Goal: Task Accomplishment & Management: Use online tool/utility

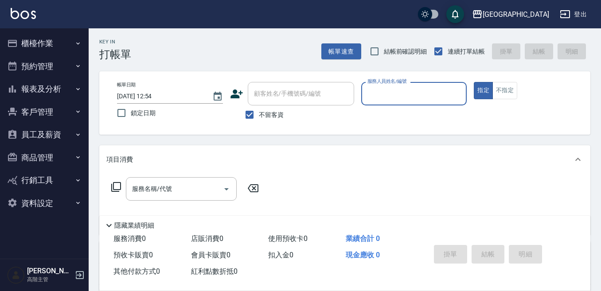
click at [33, 42] on button "櫃檯作業" at bounding box center [45, 43] width 82 height 23
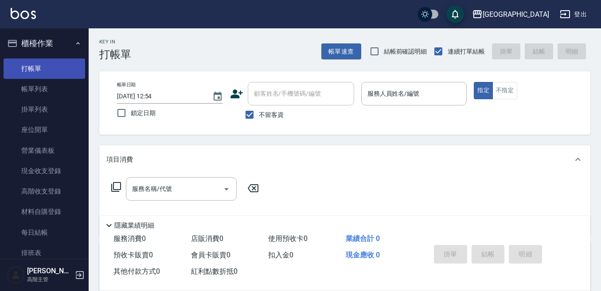
click at [43, 70] on link "打帳單" at bounding box center [45, 68] width 82 height 20
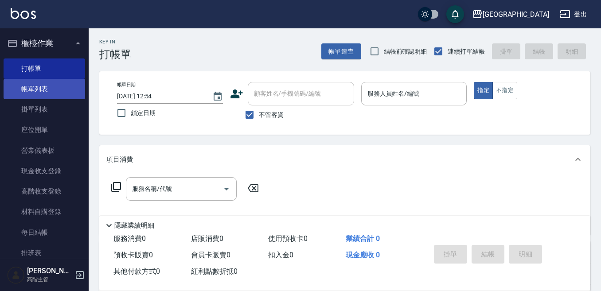
click at [42, 88] on link "帳單列表" at bounding box center [45, 89] width 82 height 20
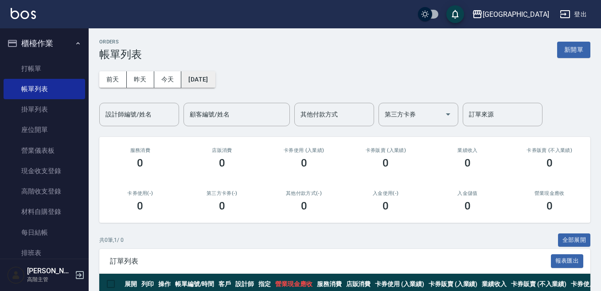
click at [210, 78] on button "[DATE]" at bounding box center [198, 79] width 34 height 16
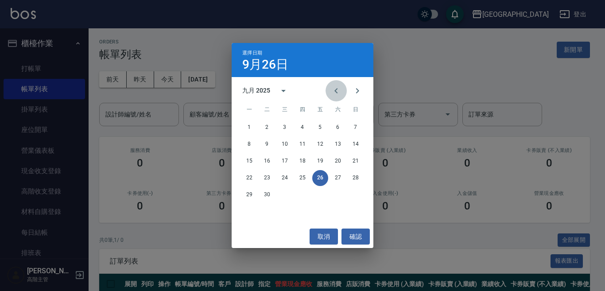
click at [341, 91] on icon "Previous month" at bounding box center [336, 91] width 11 height 11
click at [335, 125] on button "5" at bounding box center [338, 128] width 16 height 16
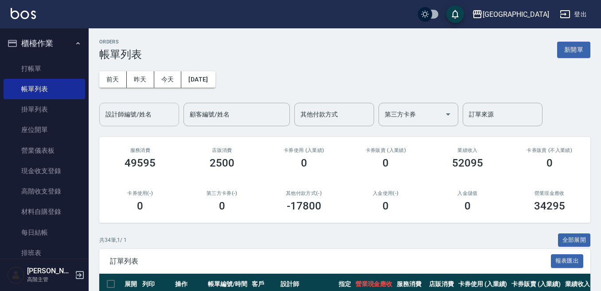
click at [127, 106] on div "設計師編號/姓名" at bounding box center [139, 114] width 80 height 23
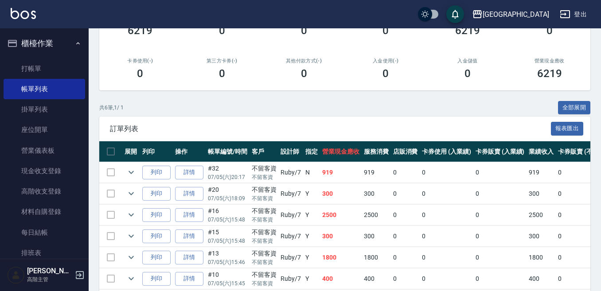
scroll to position [133, 0]
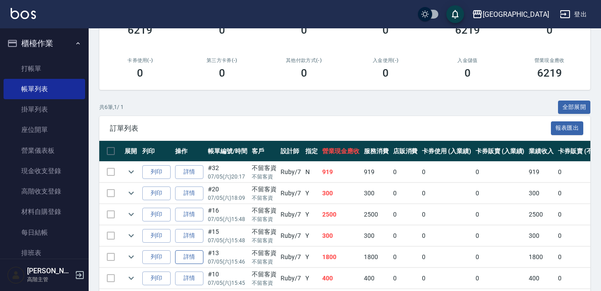
type input "Ruby-7"
click at [196, 257] on link "詳情" at bounding box center [189, 257] width 28 height 14
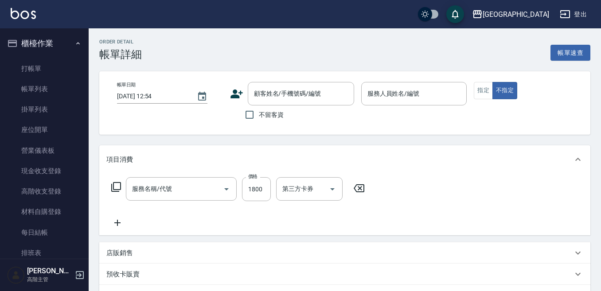
type input "[DATE] 15:46"
checkbox input "true"
type input "Ruby-7"
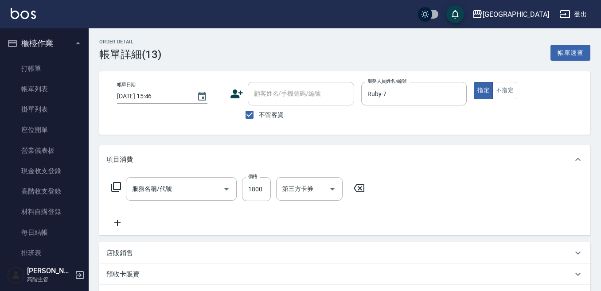
type input "中藥(設計師自備)(702)"
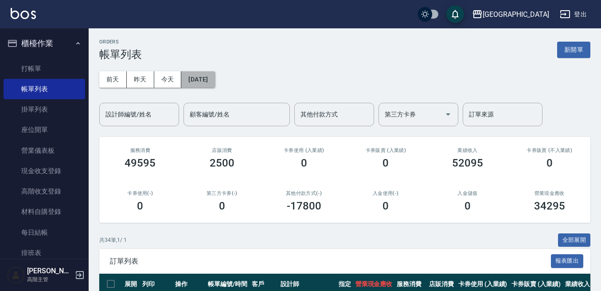
click at [210, 79] on button "[DATE]" at bounding box center [198, 79] width 34 height 16
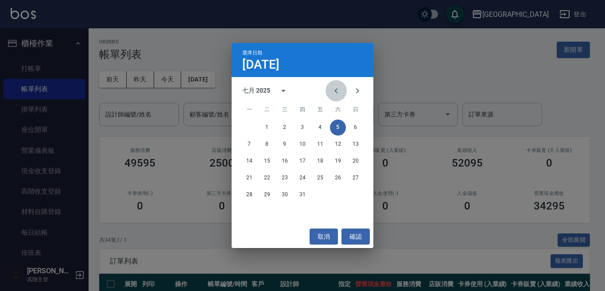
click at [335, 88] on icon "Previous month" at bounding box center [336, 91] width 11 height 11
click at [320, 160] on button "18" at bounding box center [320, 161] width 16 height 16
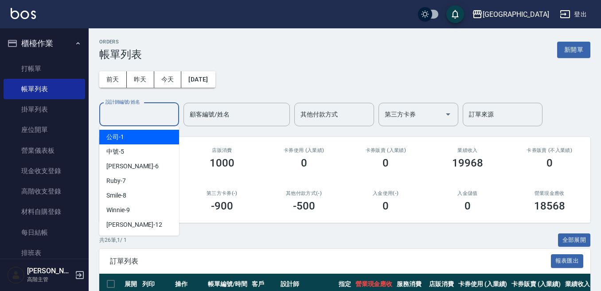
click at [128, 117] on input "設計師編號/姓名" at bounding box center [139, 115] width 72 height 16
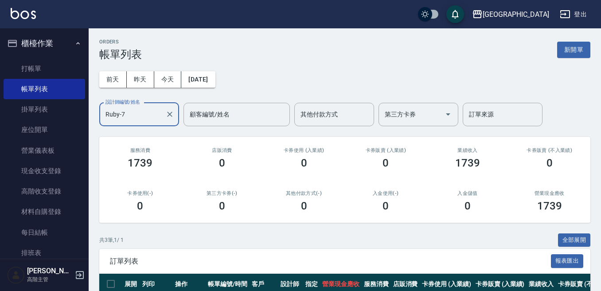
type input "Ruby-7"
click at [215, 81] on button "[DATE]" at bounding box center [198, 79] width 34 height 16
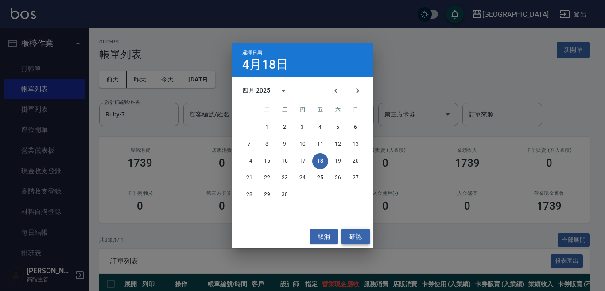
click at [354, 238] on button "確認" at bounding box center [356, 237] width 28 height 16
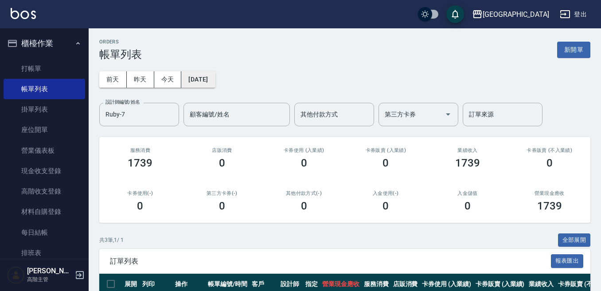
click at [201, 77] on button "[DATE]" at bounding box center [198, 79] width 34 height 16
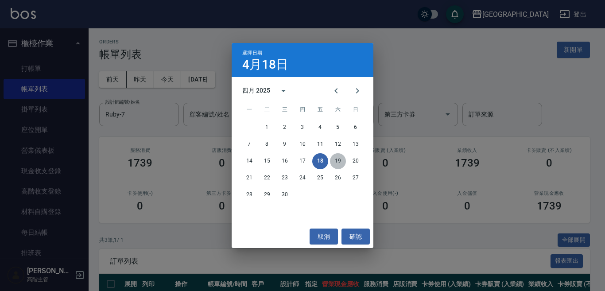
click at [342, 159] on button "19" at bounding box center [338, 161] width 16 height 16
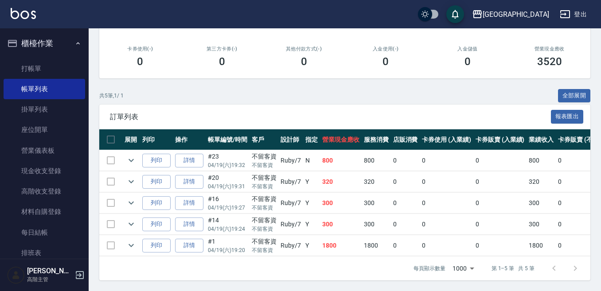
scroll to position [152, 0]
click at [261, 246] on p "不留客資" at bounding box center [264, 250] width 25 height 8
click at [265, 237] on div "不留客資" at bounding box center [264, 241] width 25 height 9
click at [323, 241] on td "1800" at bounding box center [341, 245] width 42 height 21
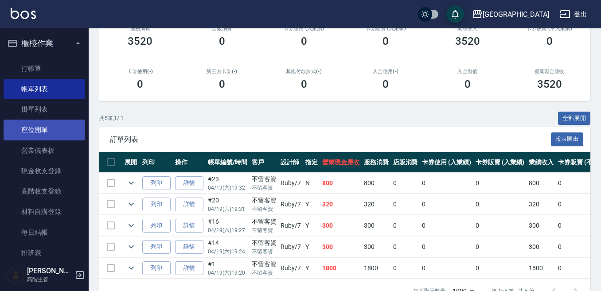
scroll to position [108, 0]
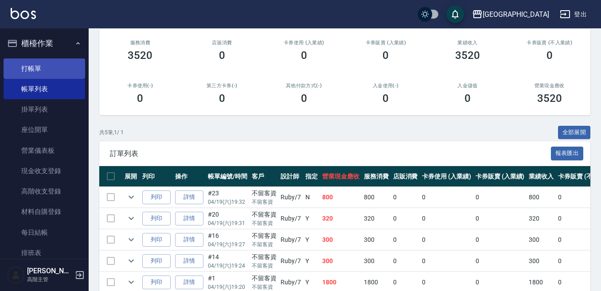
click at [34, 65] on link "打帳單" at bounding box center [45, 68] width 82 height 20
